Goal: Navigation & Orientation: Find specific page/section

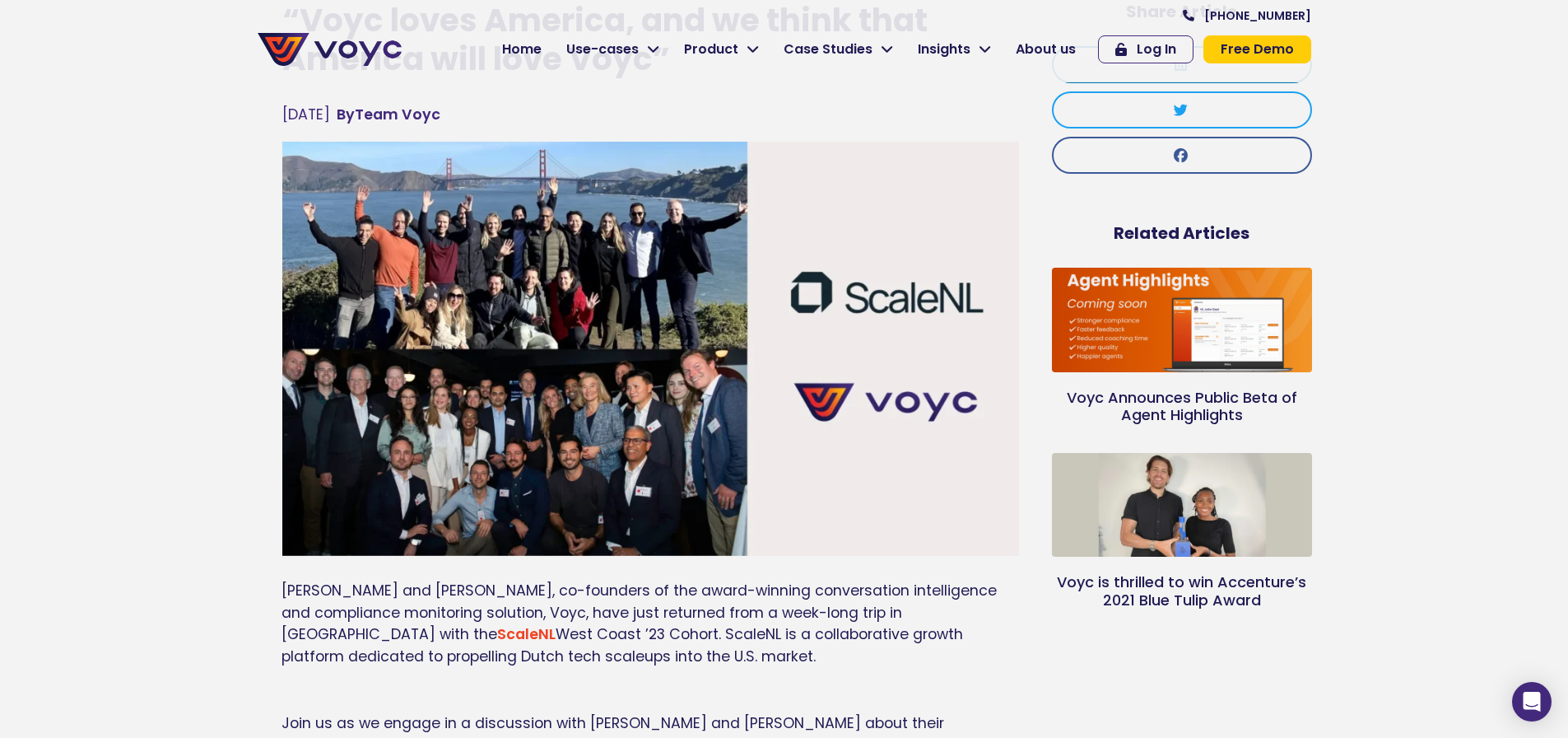
scroll to position [165, 0]
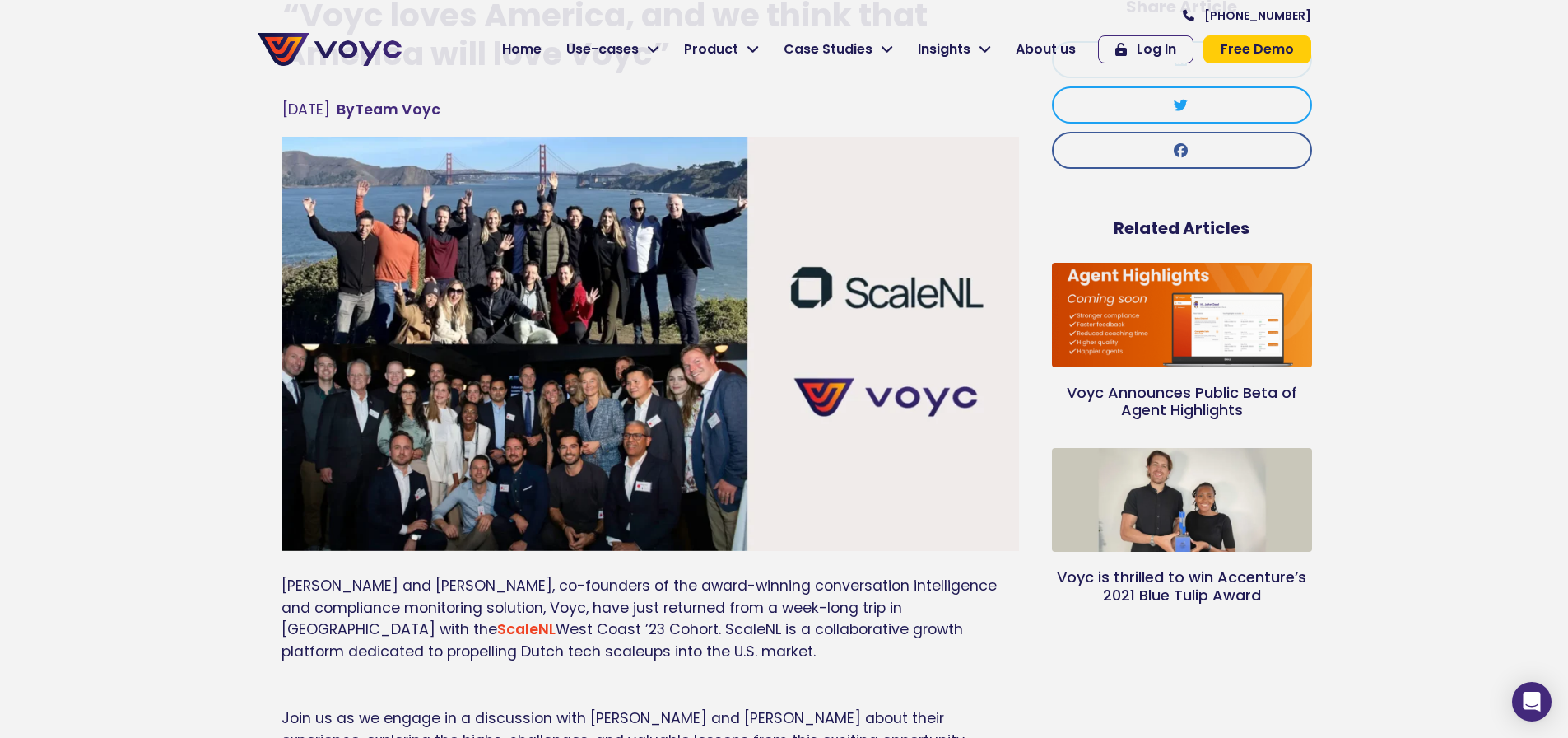
click at [1210, 526] on img at bounding box center [1180, 499] width 262 height 126
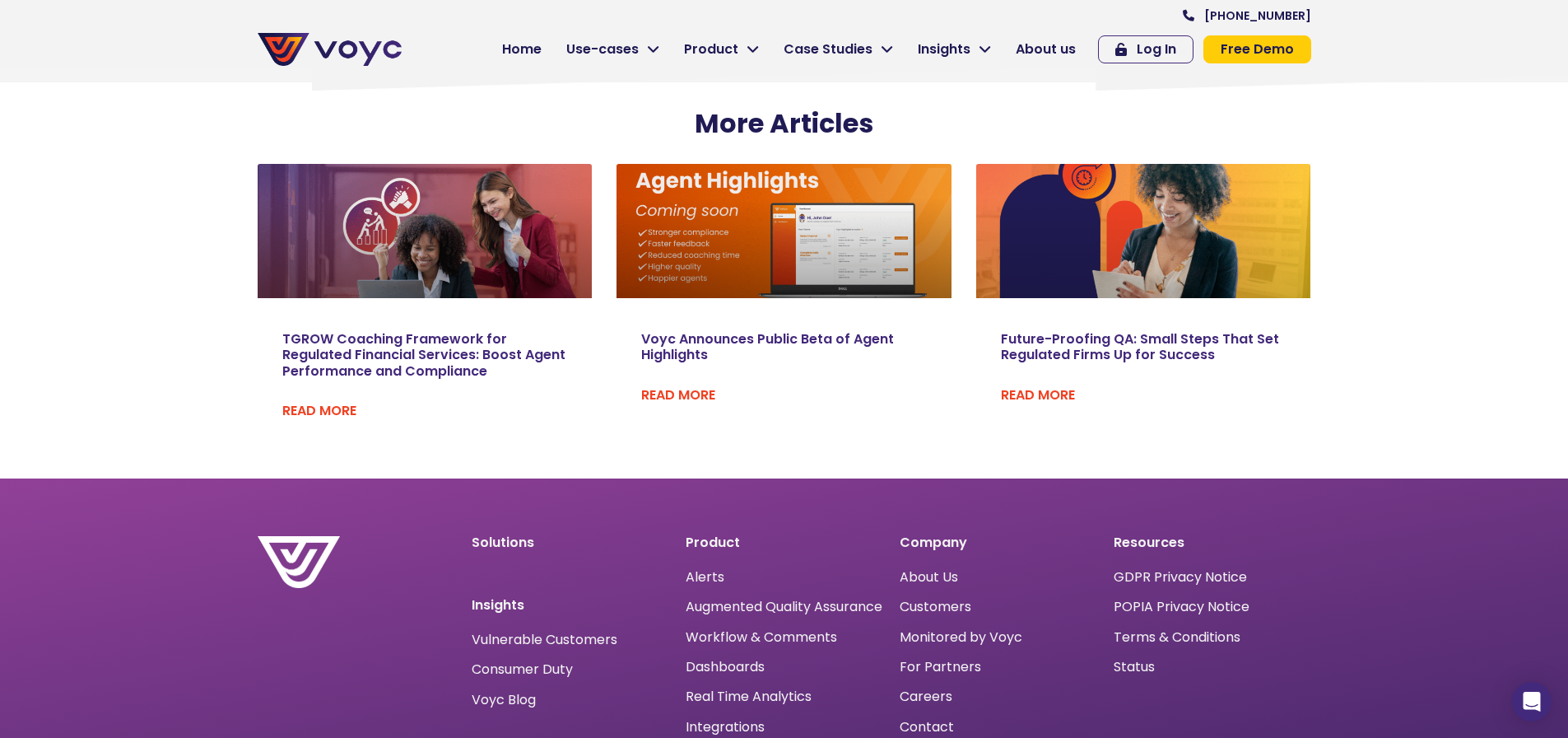
scroll to position [3046, 0]
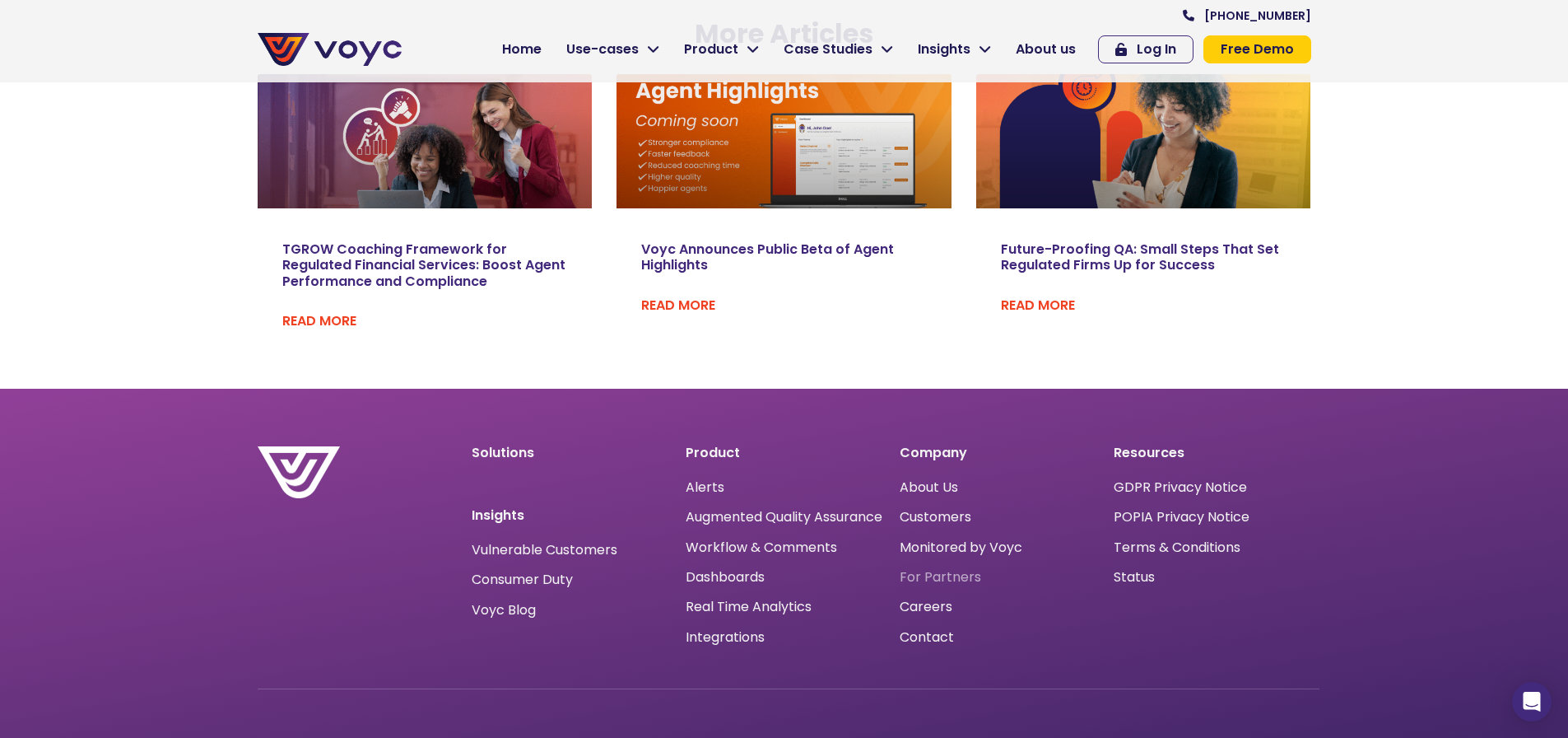
click at [951, 578] on span "For Partners" at bounding box center [941, 578] width 82 height 0
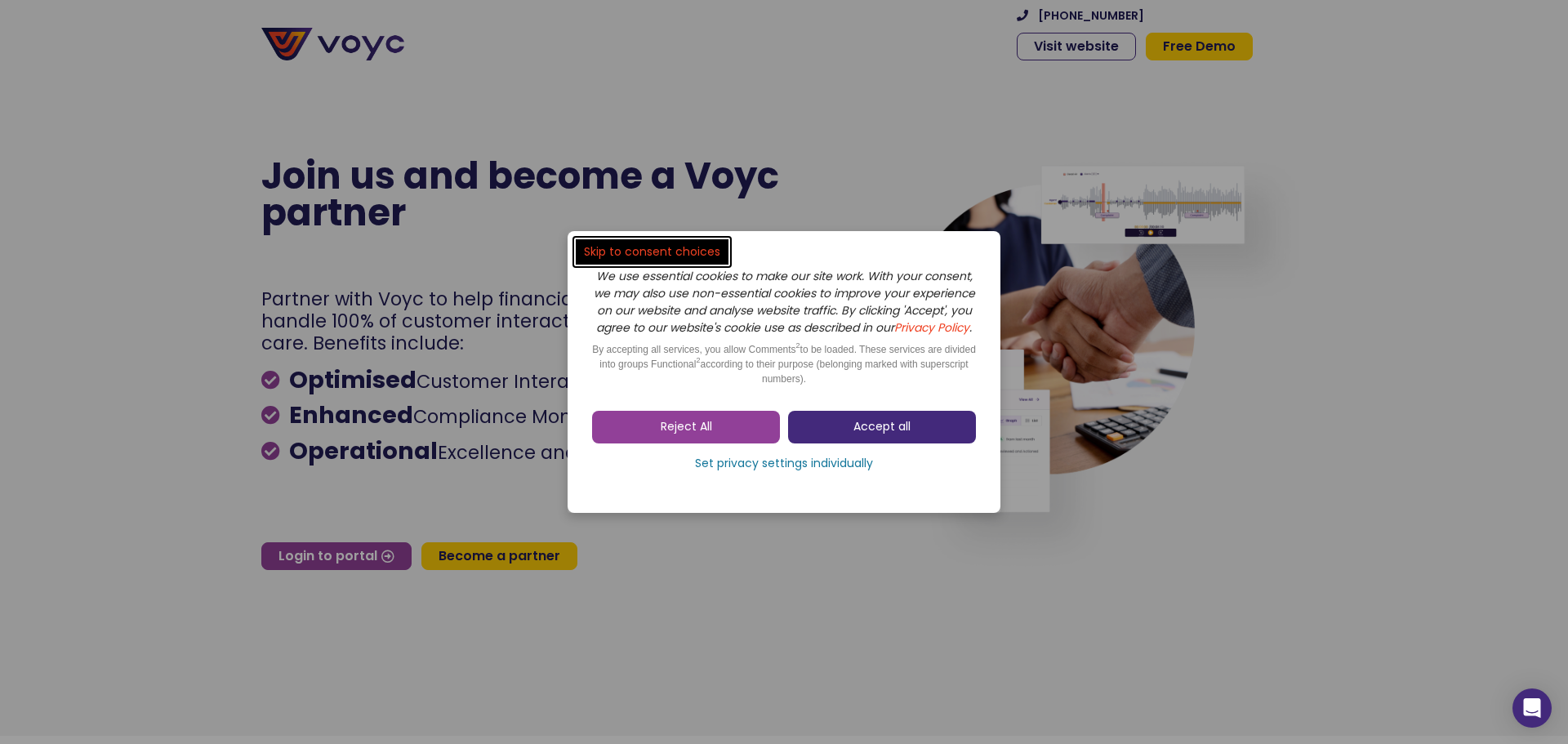
click at [864, 427] on link "Accept all" at bounding box center [882, 427] width 188 height 32
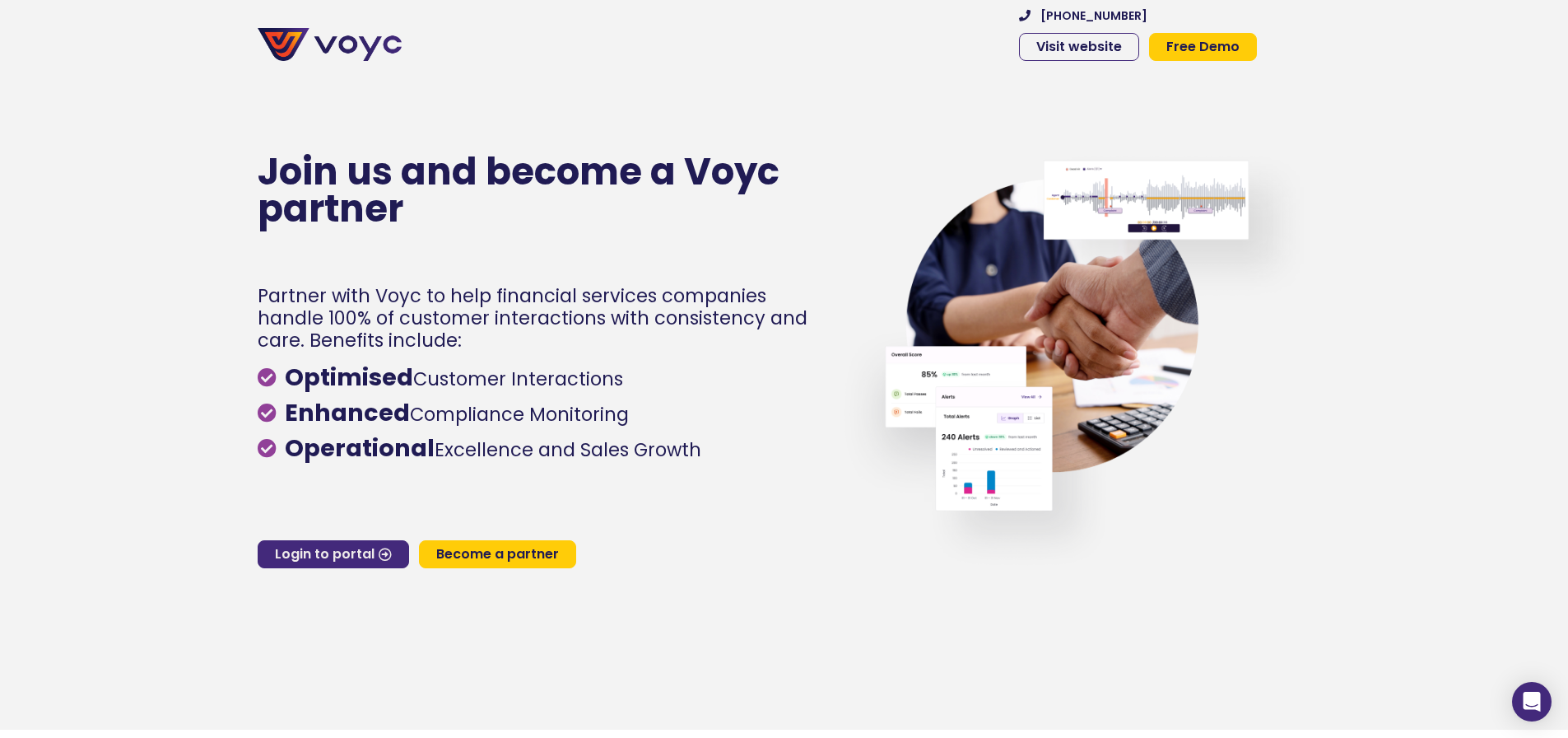
click at [361, 551] on span "Login to portal" at bounding box center [324, 554] width 99 height 13
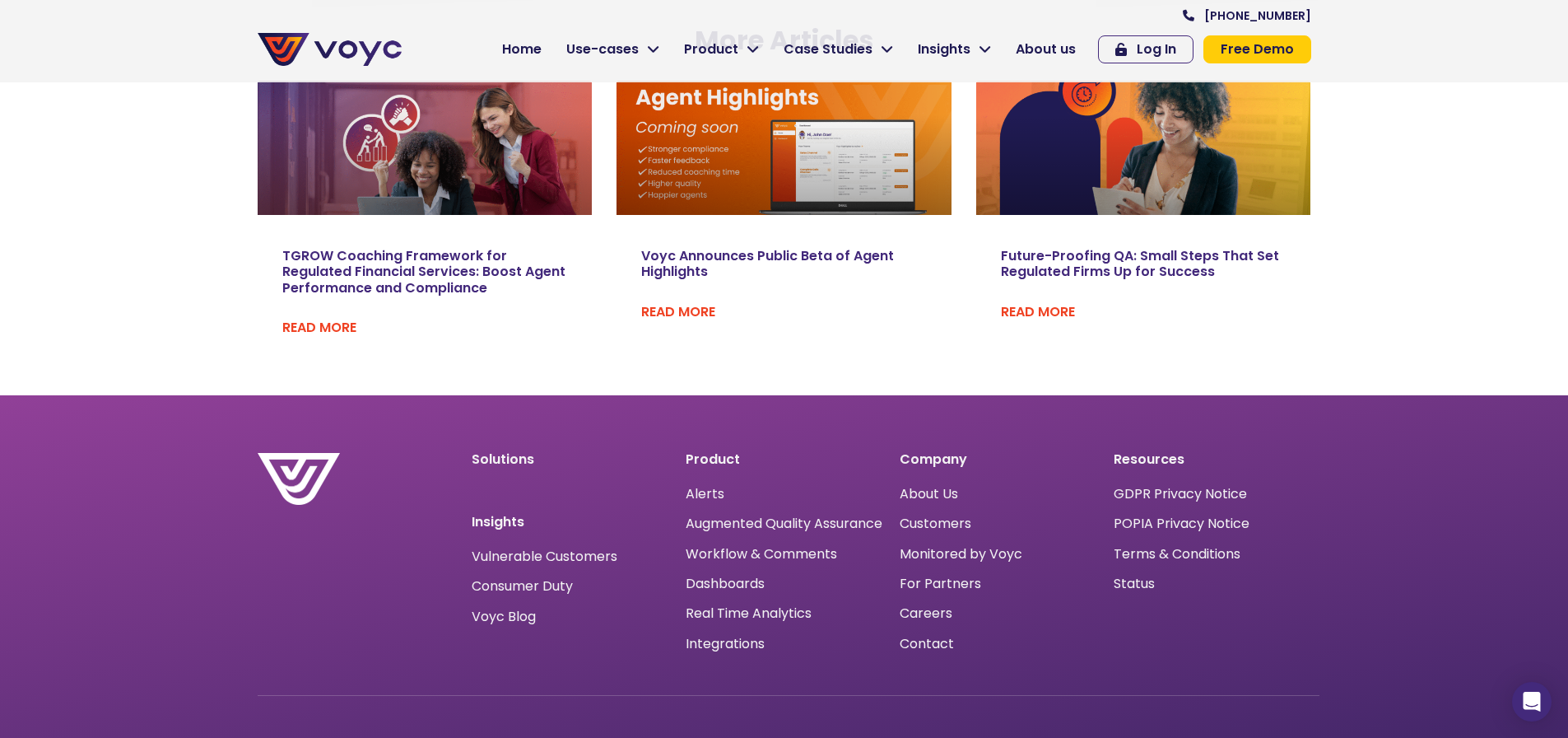
scroll to position [3046, 0]
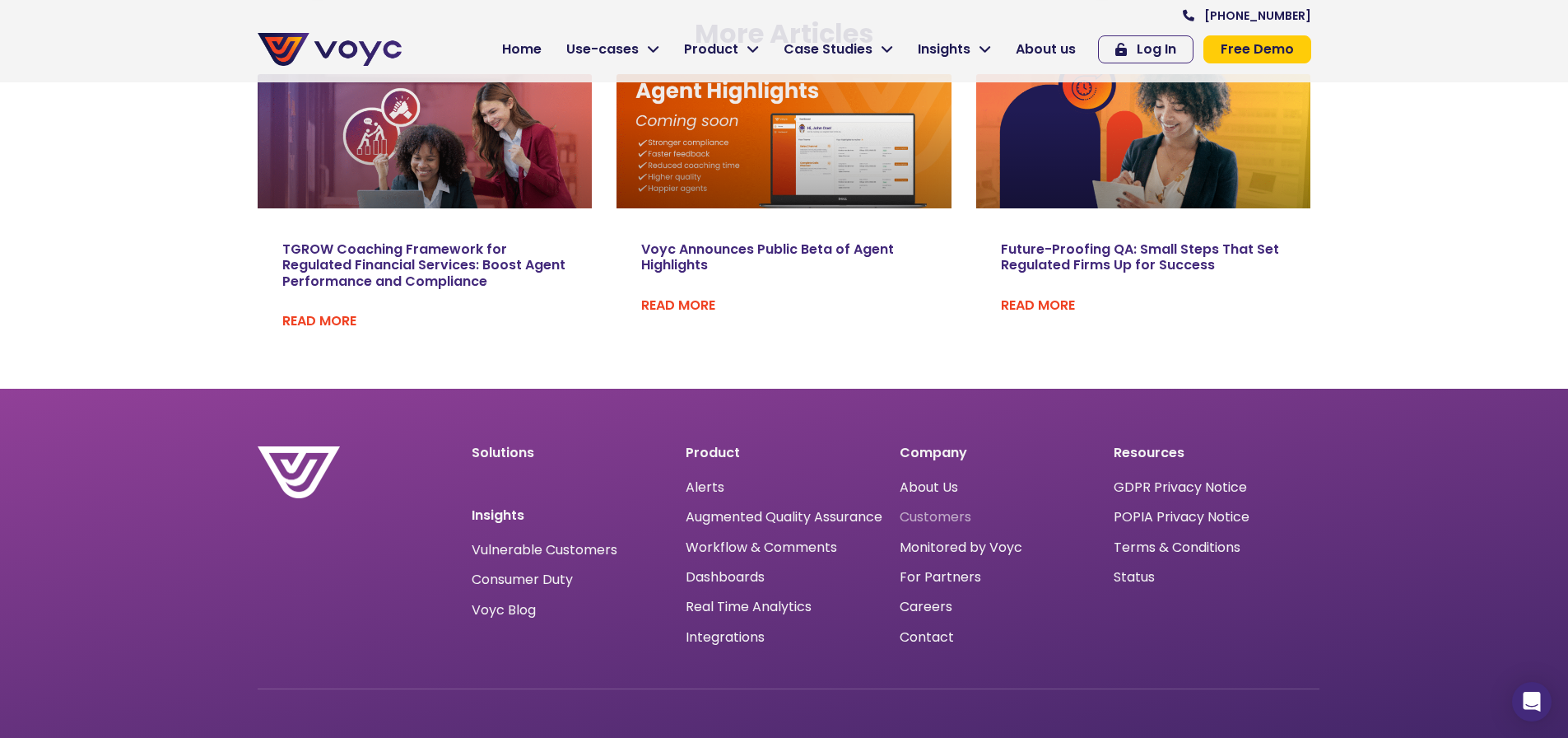
click at [956, 517] on span "Customers" at bounding box center [936, 517] width 72 height 0
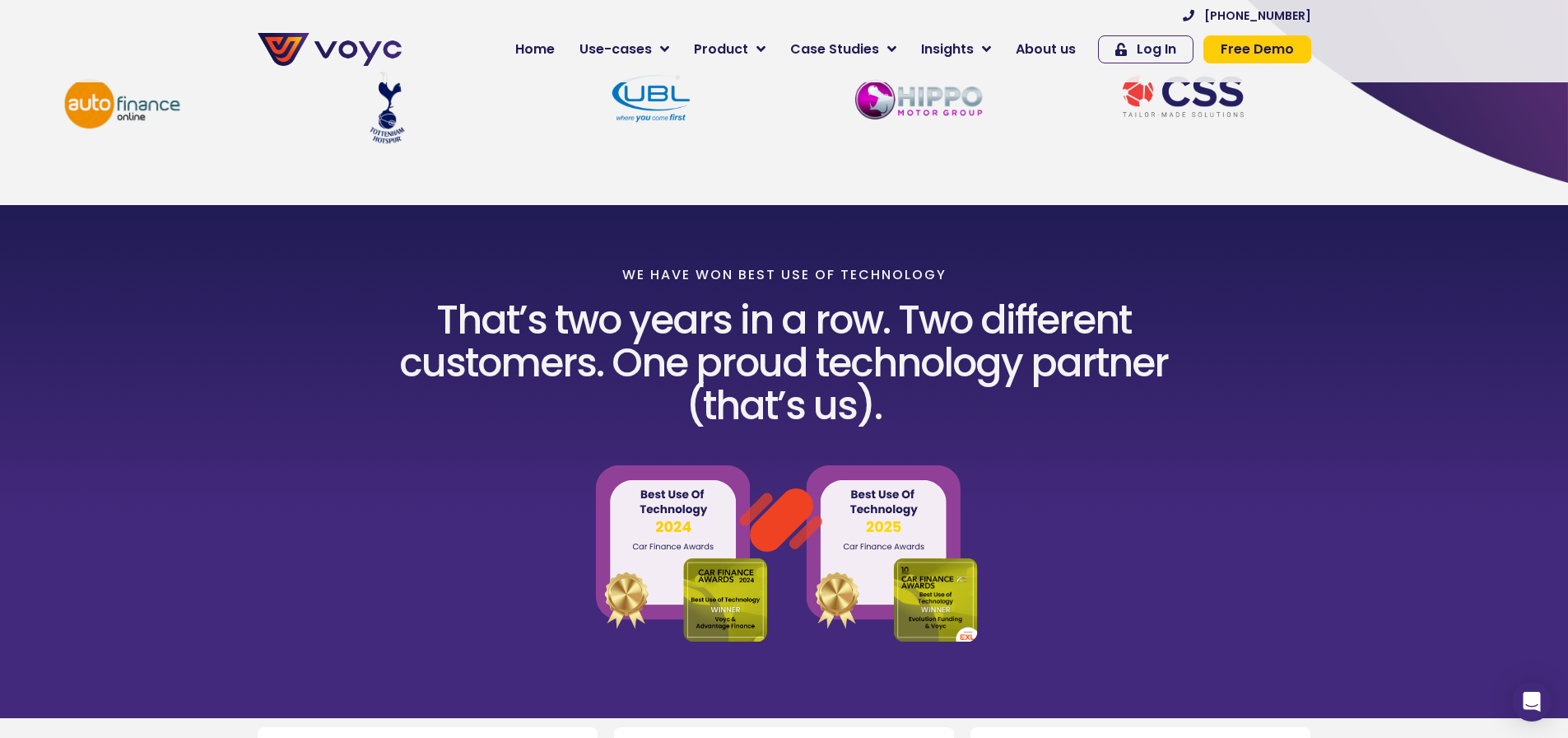
scroll to position [412, 0]
